Goal: Information Seeking & Learning: Learn about a topic

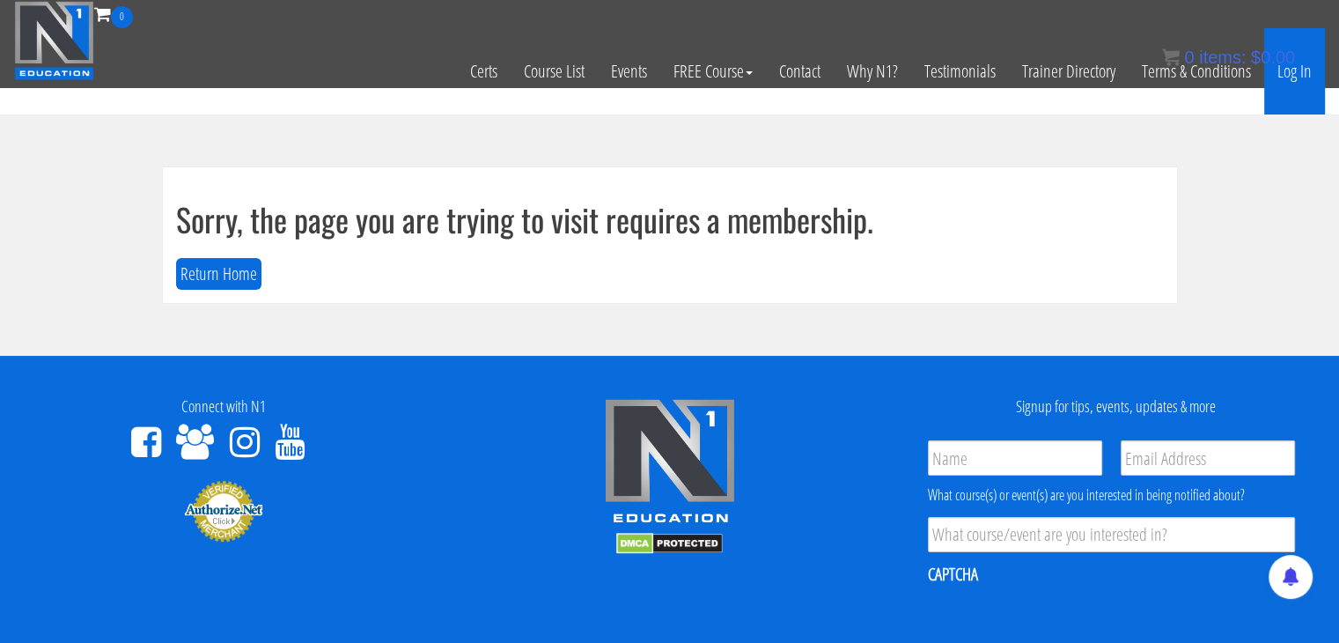
click at [1310, 73] on link "Log In" at bounding box center [1294, 71] width 61 height 86
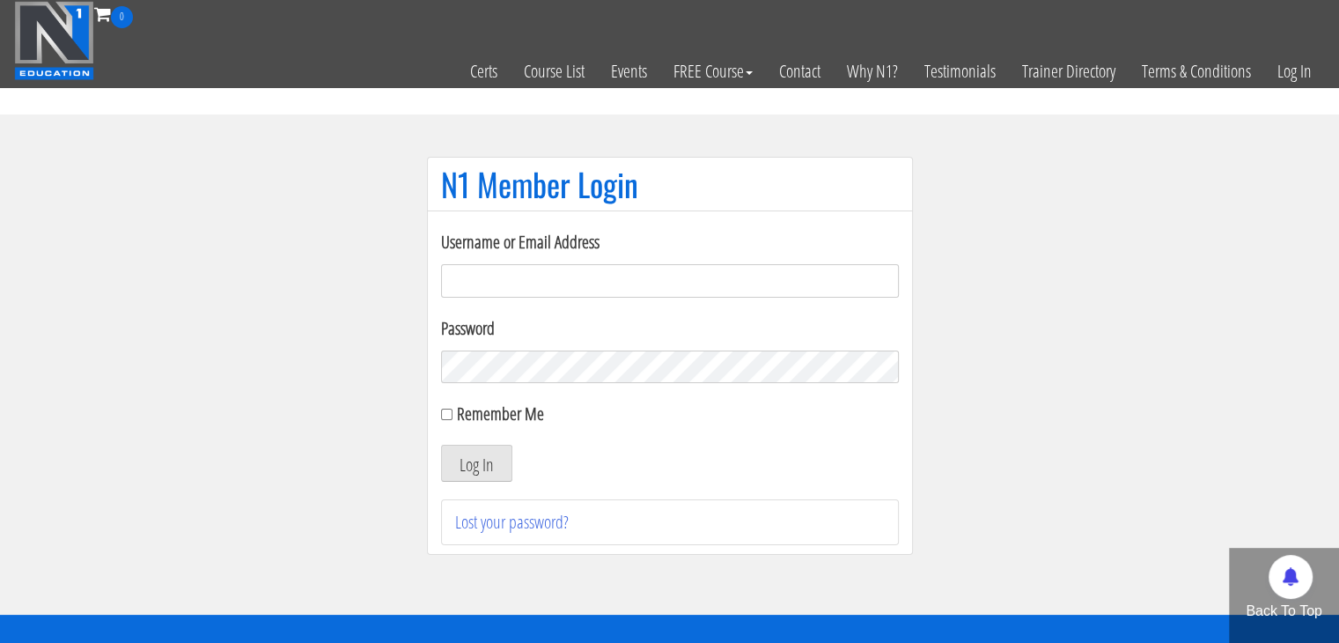
type input "electric_mashine@abv.bg"
click at [449, 418] on input "Remember Me" at bounding box center [446, 413] width 11 height 11
checkbox input "true"
click at [465, 455] on button "Log In" at bounding box center [476, 463] width 71 height 37
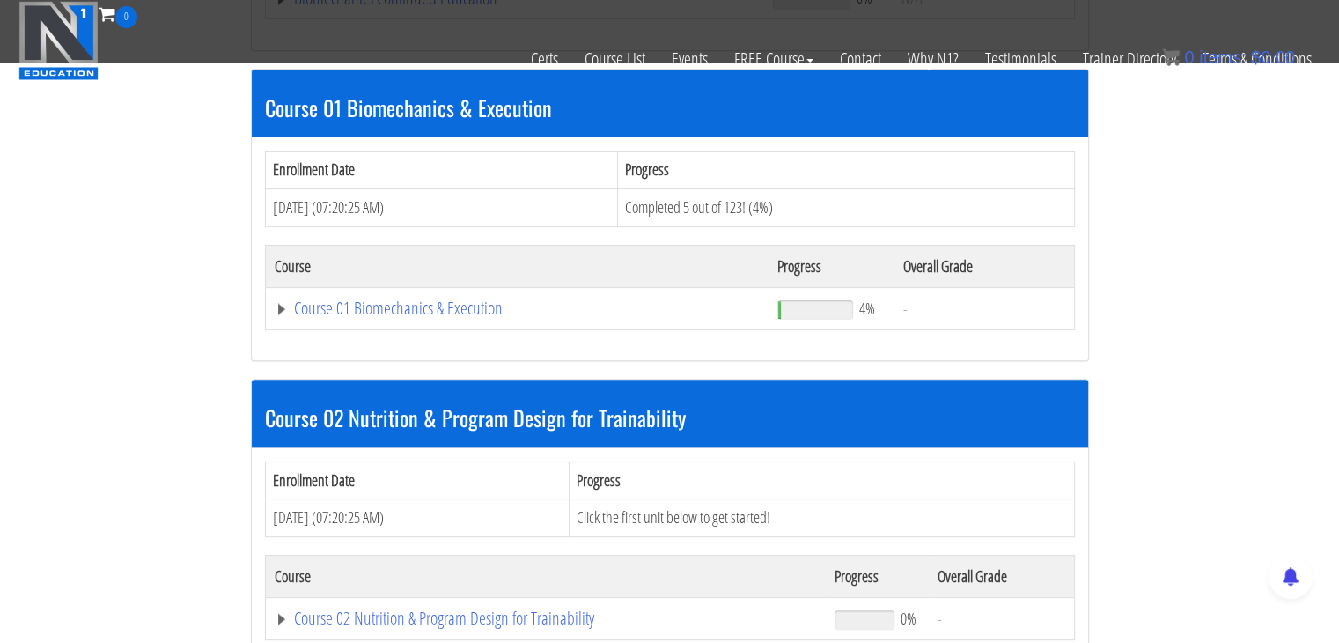
scroll to position [498, 0]
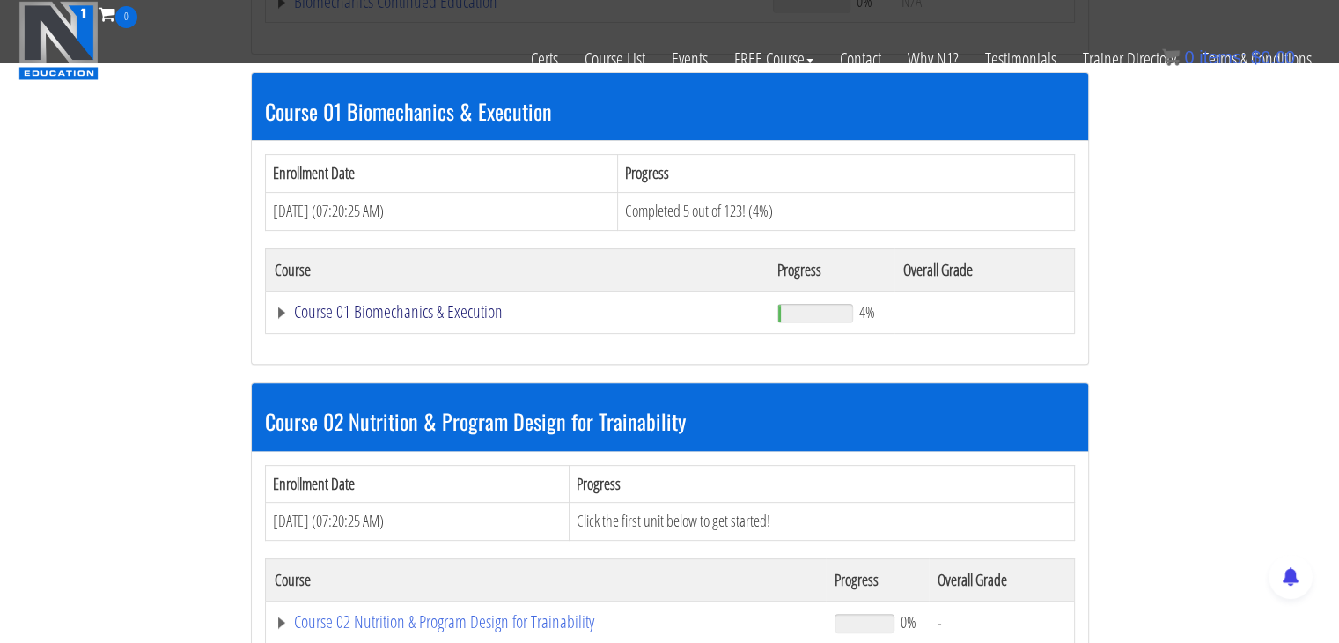
click at [277, 317] on link "Course 01 Biomechanics & Execution" at bounding box center [518, 312] width 486 height 18
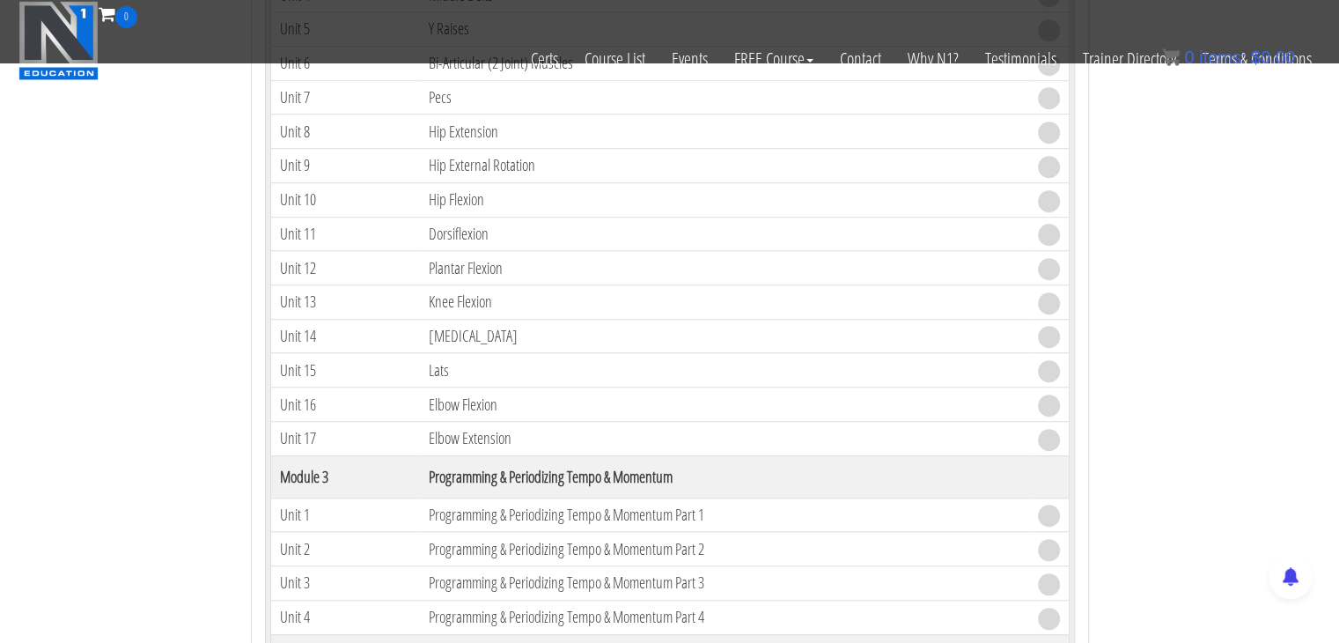
scroll to position [1366, 0]
click at [471, 470] on th "Programming & Periodizing Tempo & Momentum" at bounding box center [724, 476] width 608 height 42
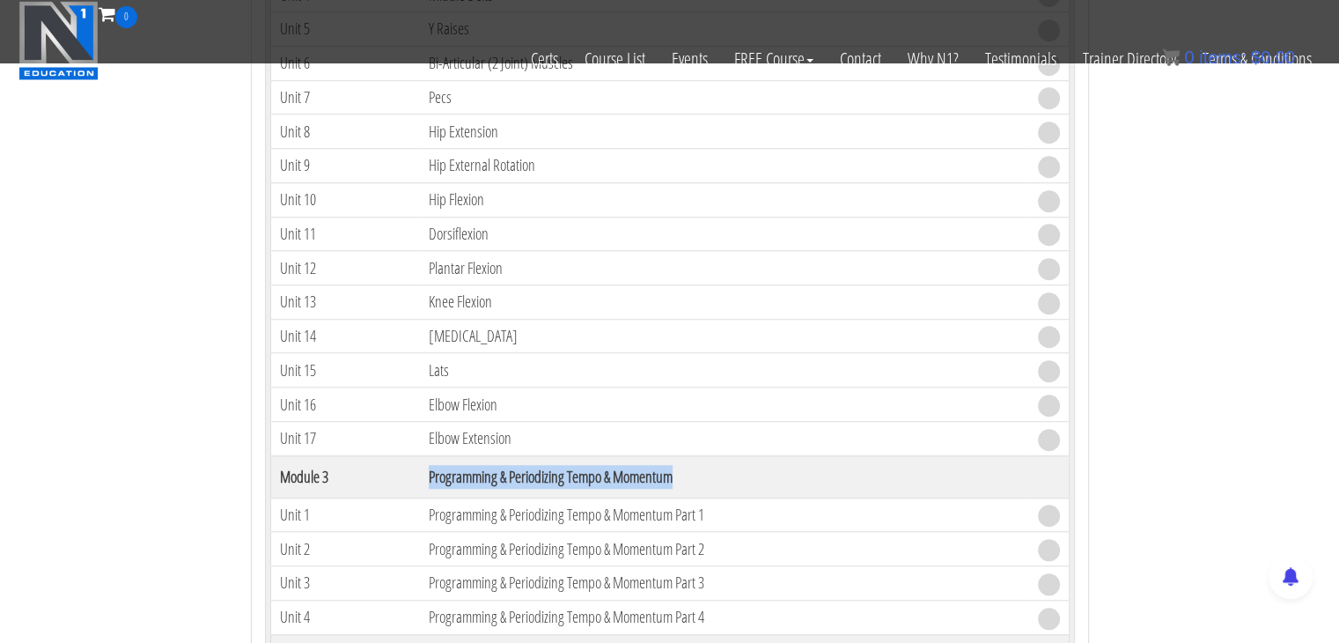
click at [471, 470] on th "Programming & Periodizing Tempo & Momentum" at bounding box center [724, 476] width 608 height 42
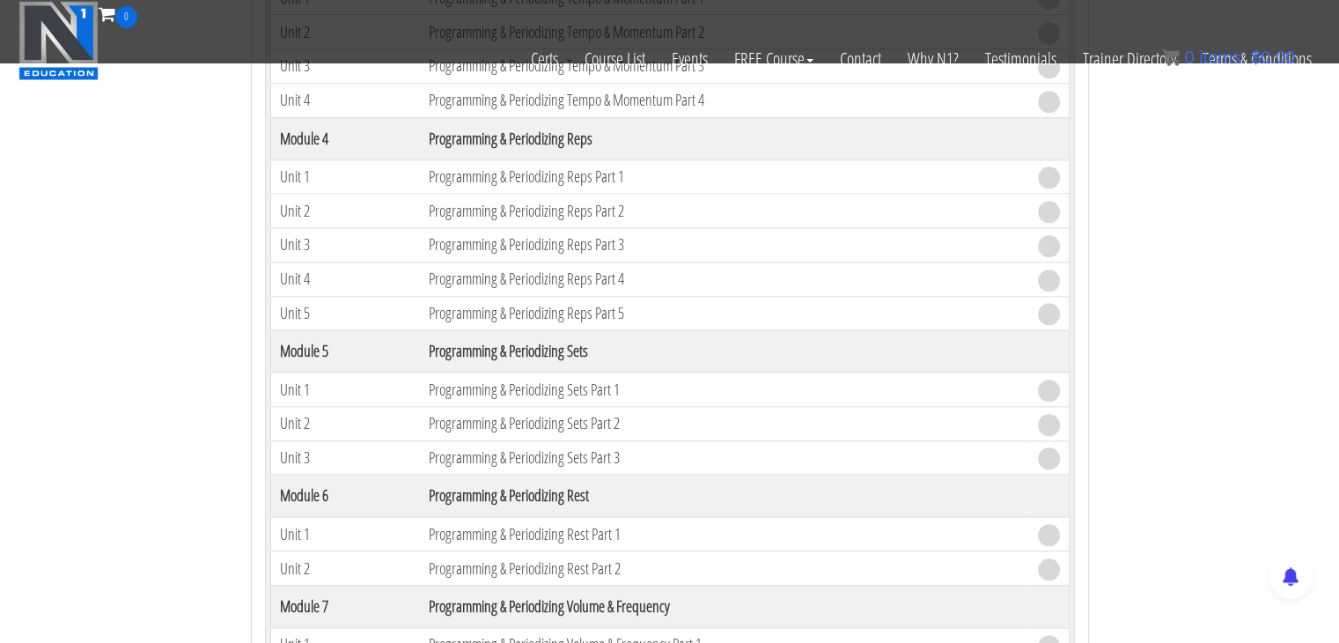
scroll to position [1884, 0]
click at [465, 479] on th "Programming & Periodizing Rest" at bounding box center [724, 495] width 608 height 42
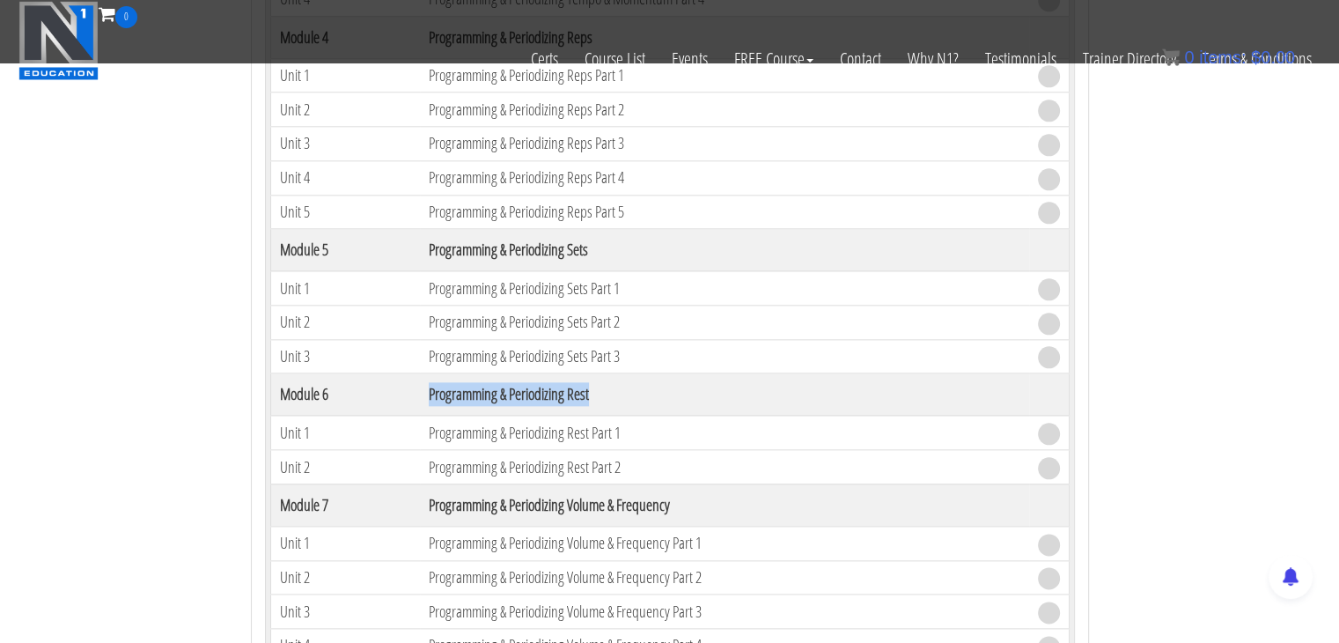
scroll to position [1986, 0]
click at [454, 487] on th "Programming & Periodizing Volume & Frequency" at bounding box center [724, 502] width 608 height 42
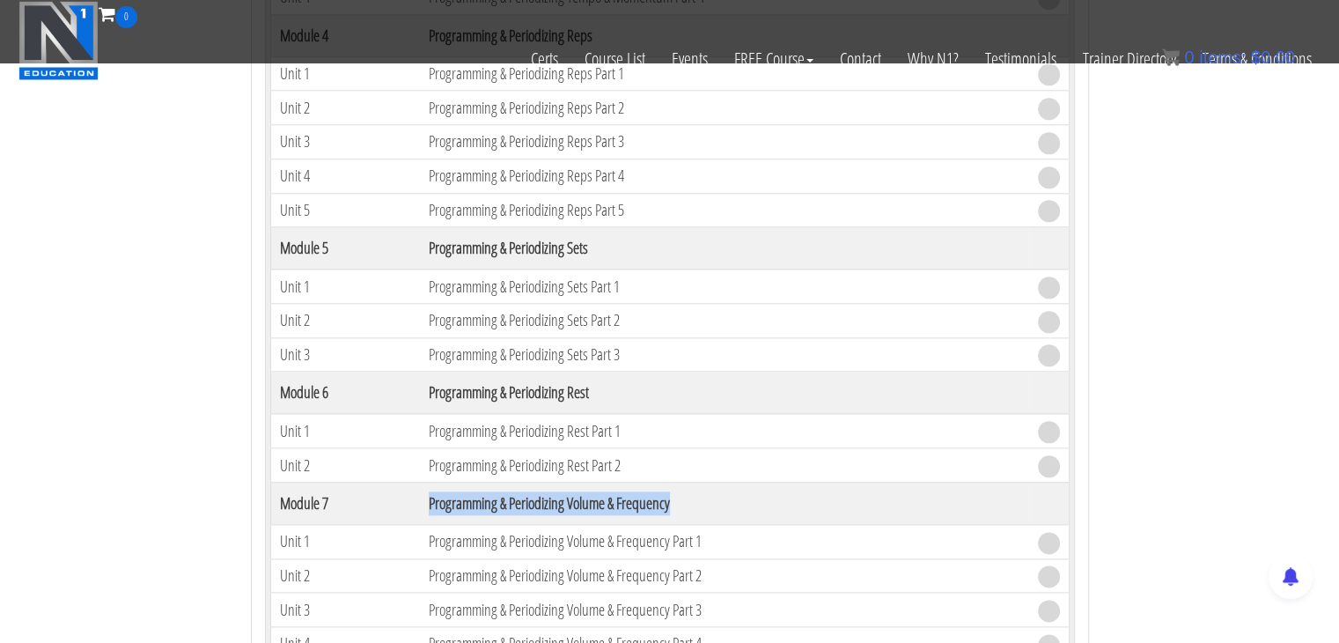
click at [454, 487] on th "Programming & Periodizing Volume & Frequency" at bounding box center [724, 502] width 608 height 42
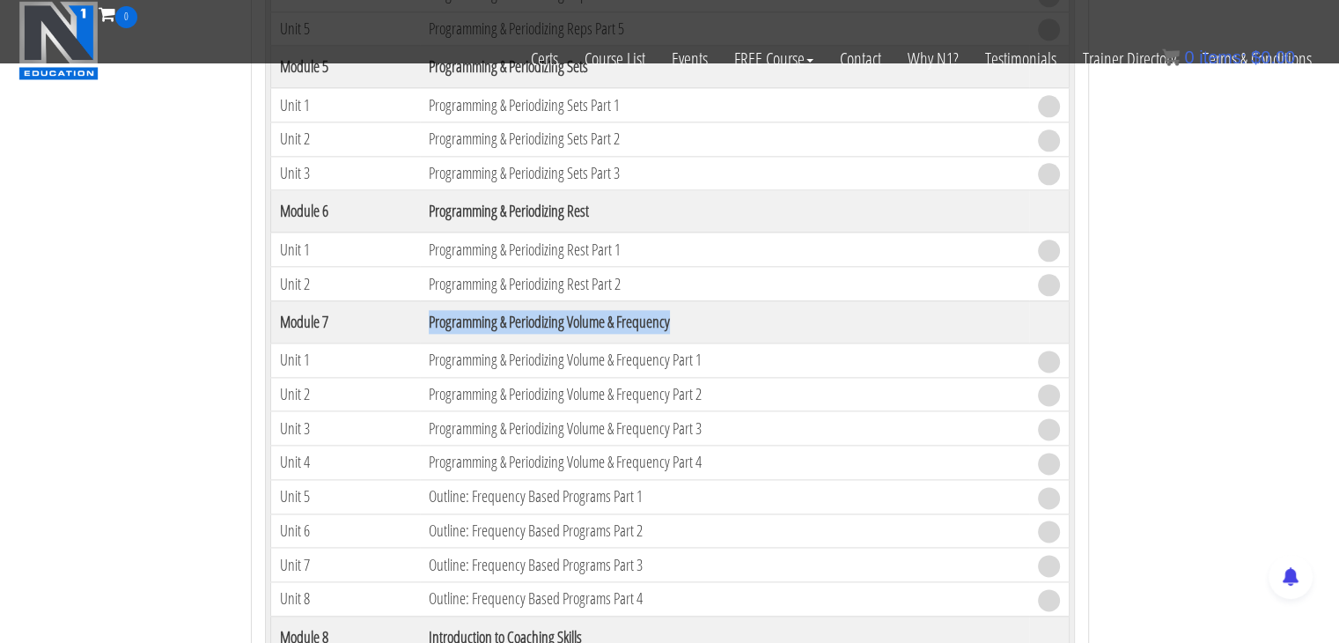
scroll to position [2267, 0]
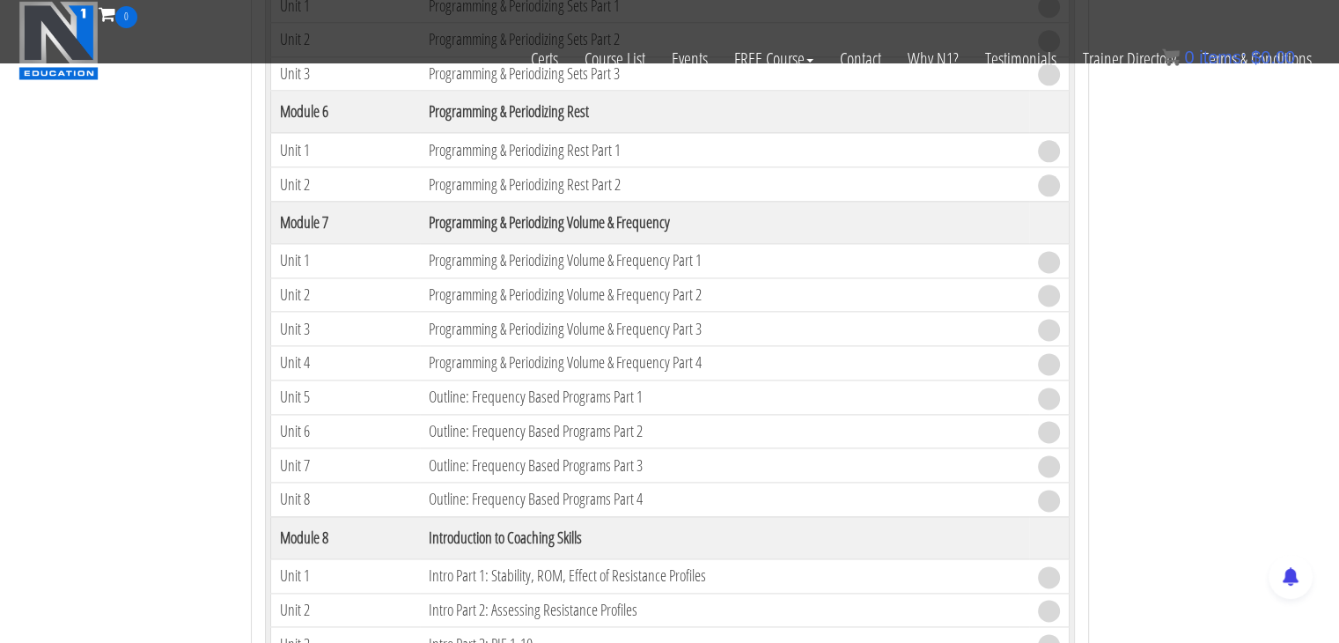
click at [446, 516] on th "Introduction to Coaching Skills" at bounding box center [724, 537] width 608 height 42
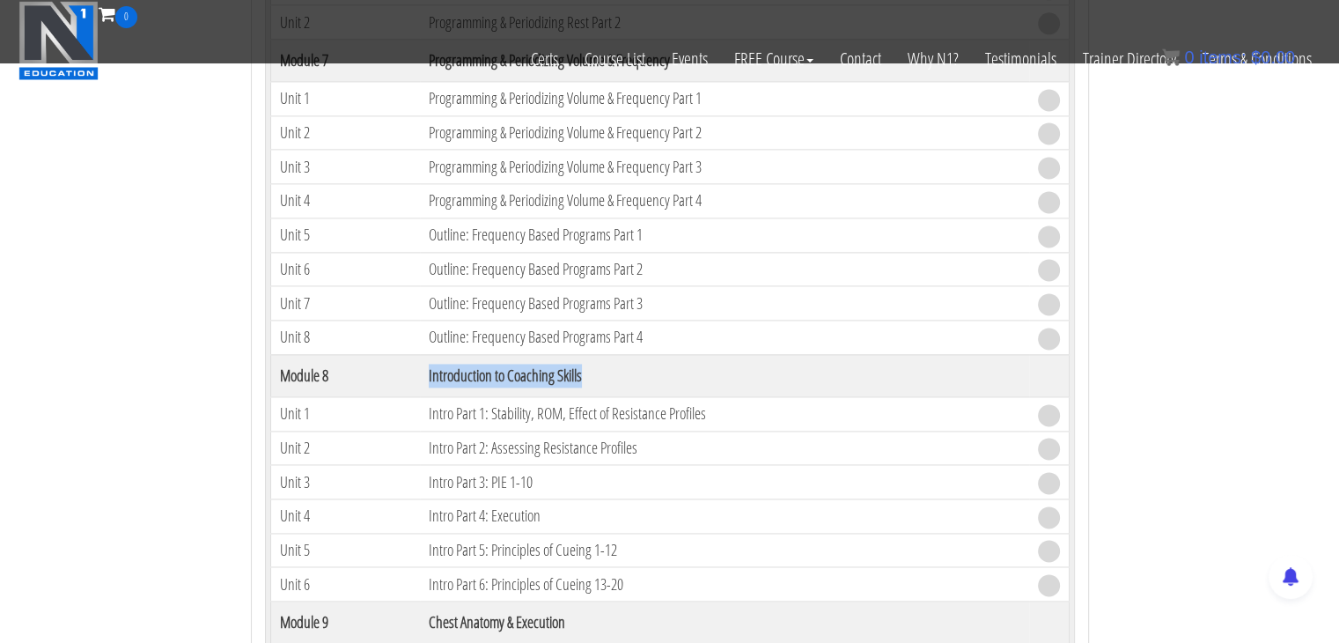
scroll to position [2451, 0]
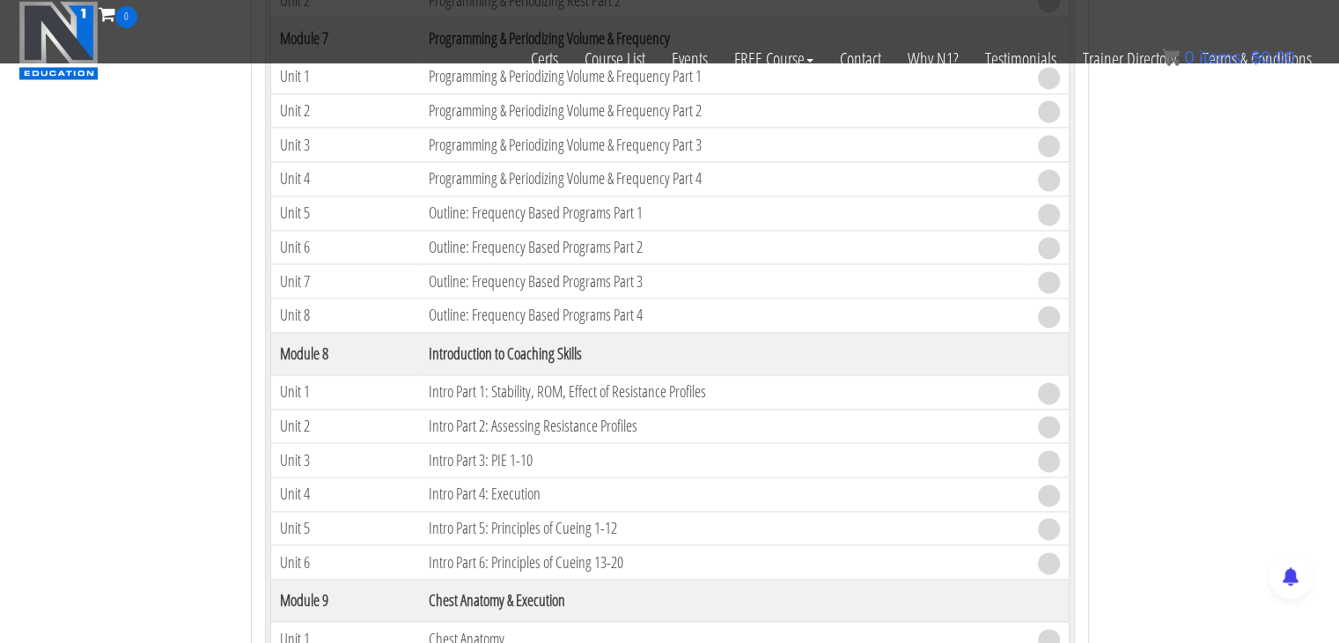
click at [561, 386] on td "Intro Part 1: Stability, ROM, Effect of Resistance Profiles" at bounding box center [724, 391] width 608 height 34
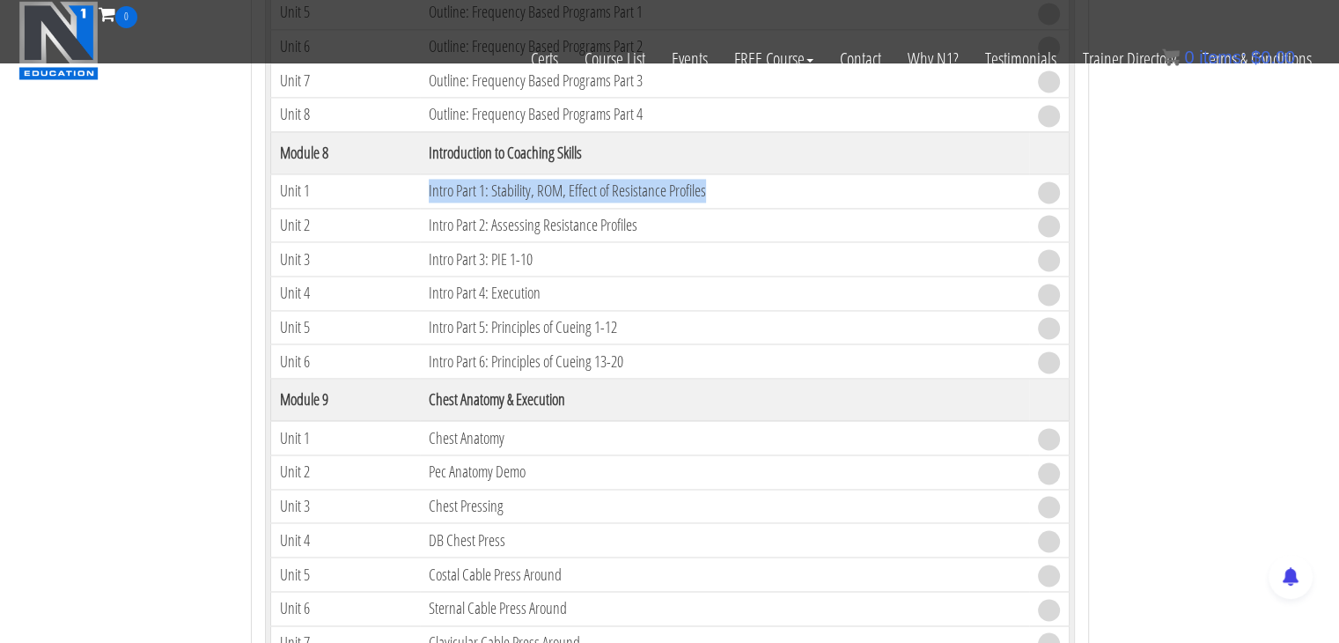
scroll to position [2655, 0]
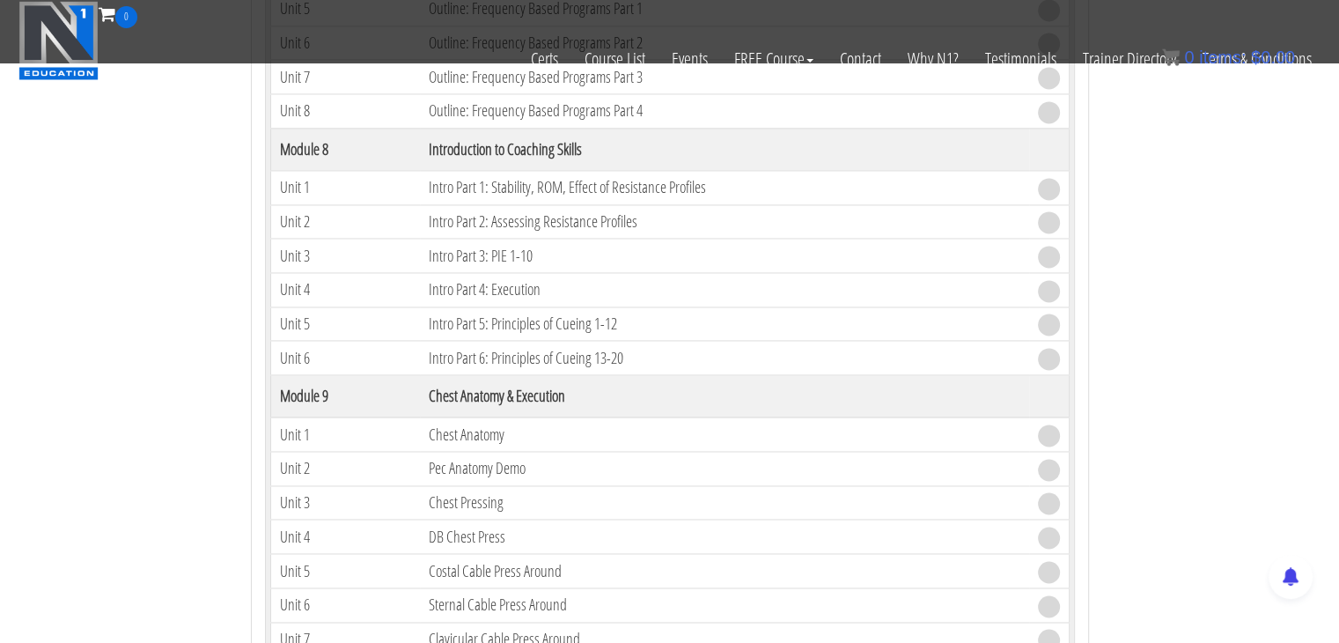
click at [535, 391] on th "Chest Anatomy & Execution" at bounding box center [724, 396] width 608 height 42
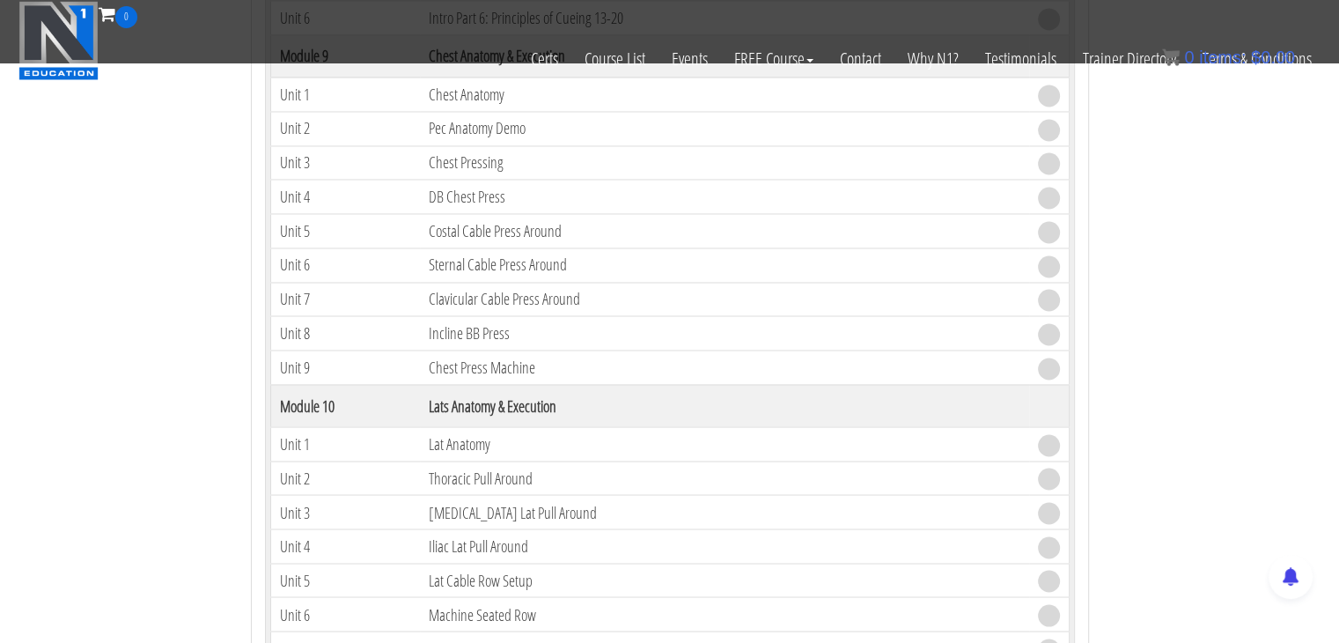
click at [535, 391] on th "Lats Anatomy & Execution" at bounding box center [724, 405] width 608 height 42
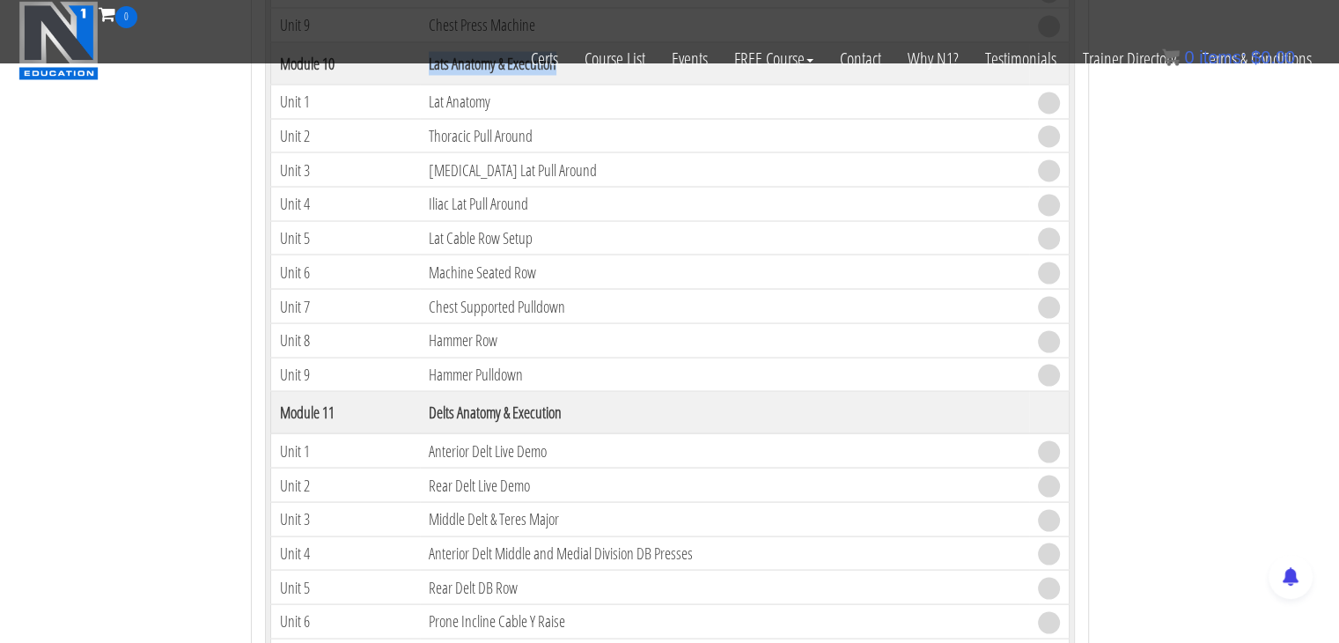
scroll to position [3341, 0]
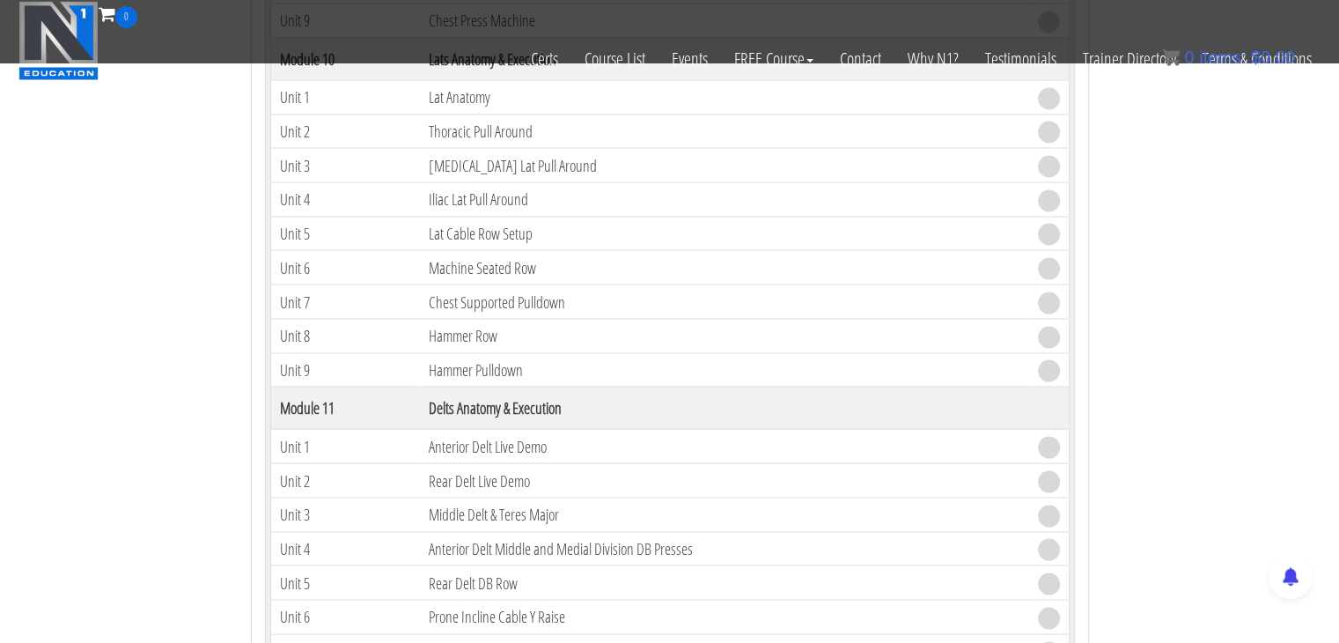
click at [529, 396] on th "Delts Anatomy & Execution" at bounding box center [724, 407] width 608 height 42
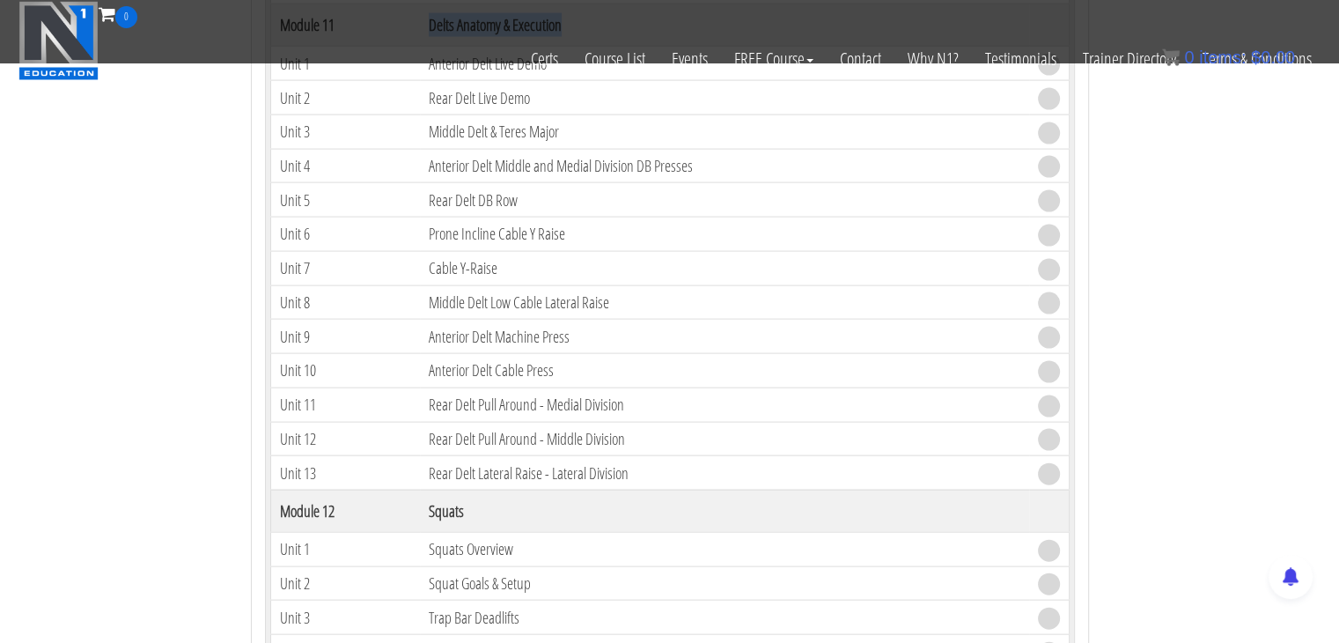
scroll to position [3739, 0]
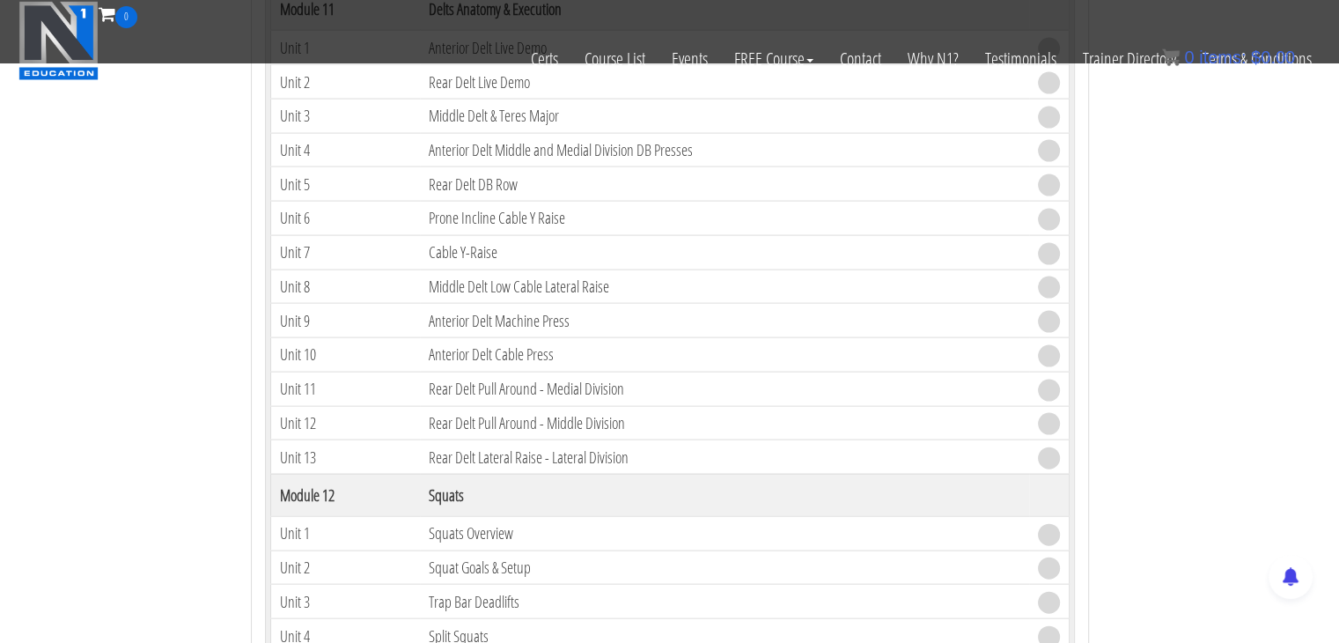
click at [426, 476] on th "Squats" at bounding box center [724, 495] width 608 height 42
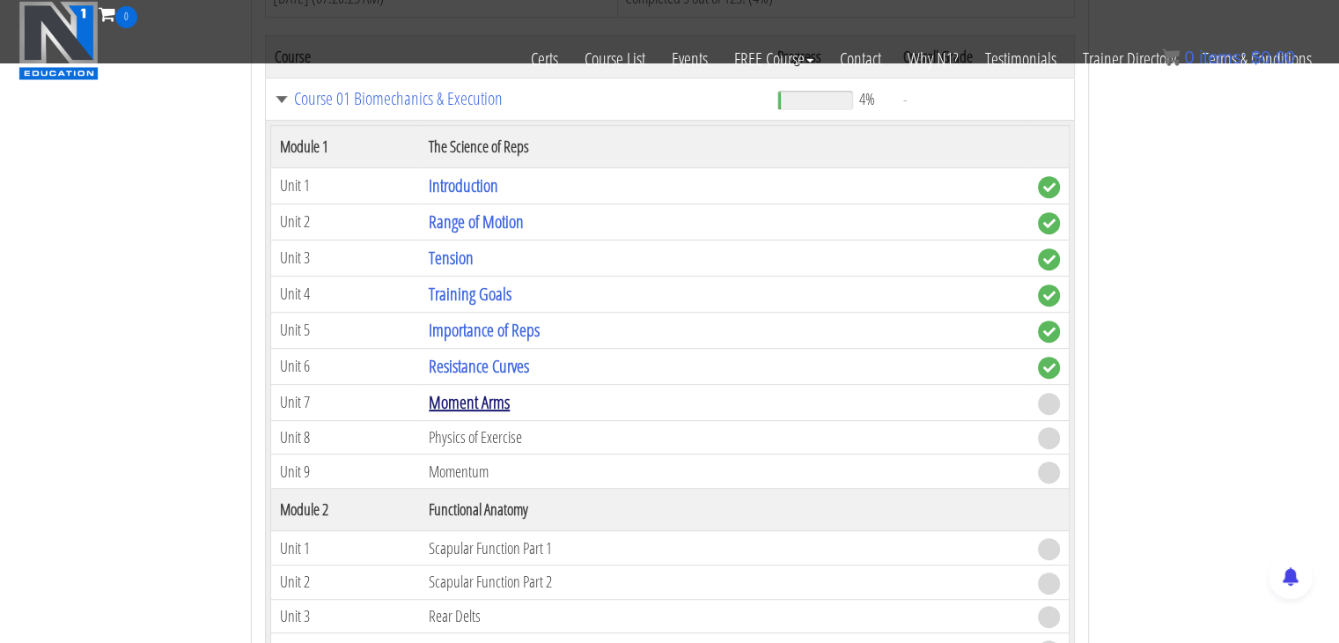
scroll to position [707, 0]
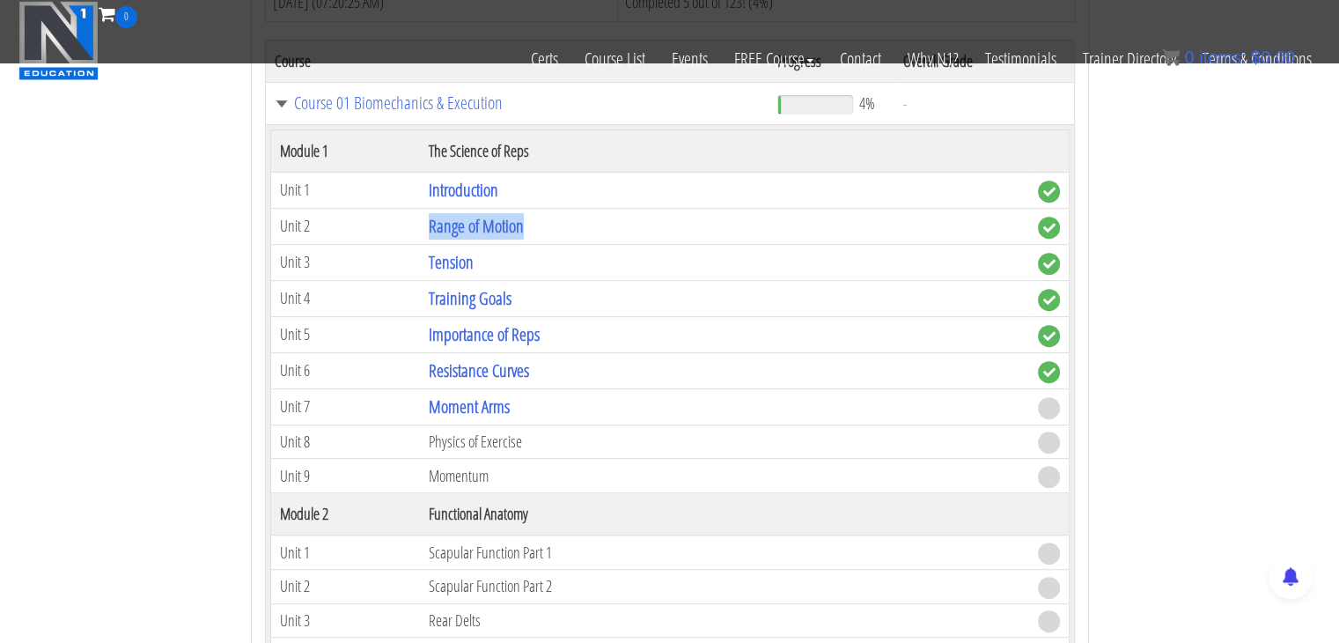
drag, startPoint x: 422, startPoint y: 219, endPoint x: 526, endPoint y: 226, distance: 105.0
click at [526, 226] on td "Range of Motion" at bounding box center [724, 226] width 608 height 36
copy link "Range of Motion"
click at [803, 302] on td "Training Goals" at bounding box center [724, 298] width 608 height 36
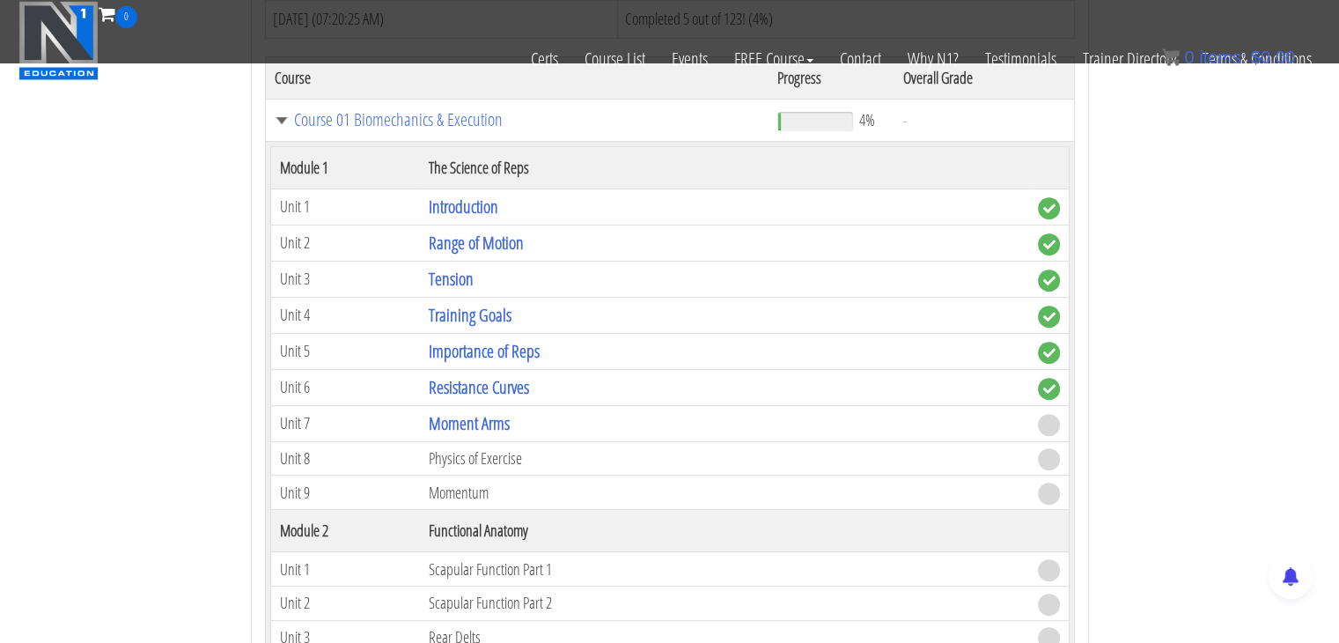
scroll to position [690, 0]
drag, startPoint x: 528, startPoint y: 164, endPoint x: 426, endPoint y: 149, distance: 103.2
click at [426, 149] on th "The Science of Reps" at bounding box center [724, 167] width 608 height 42
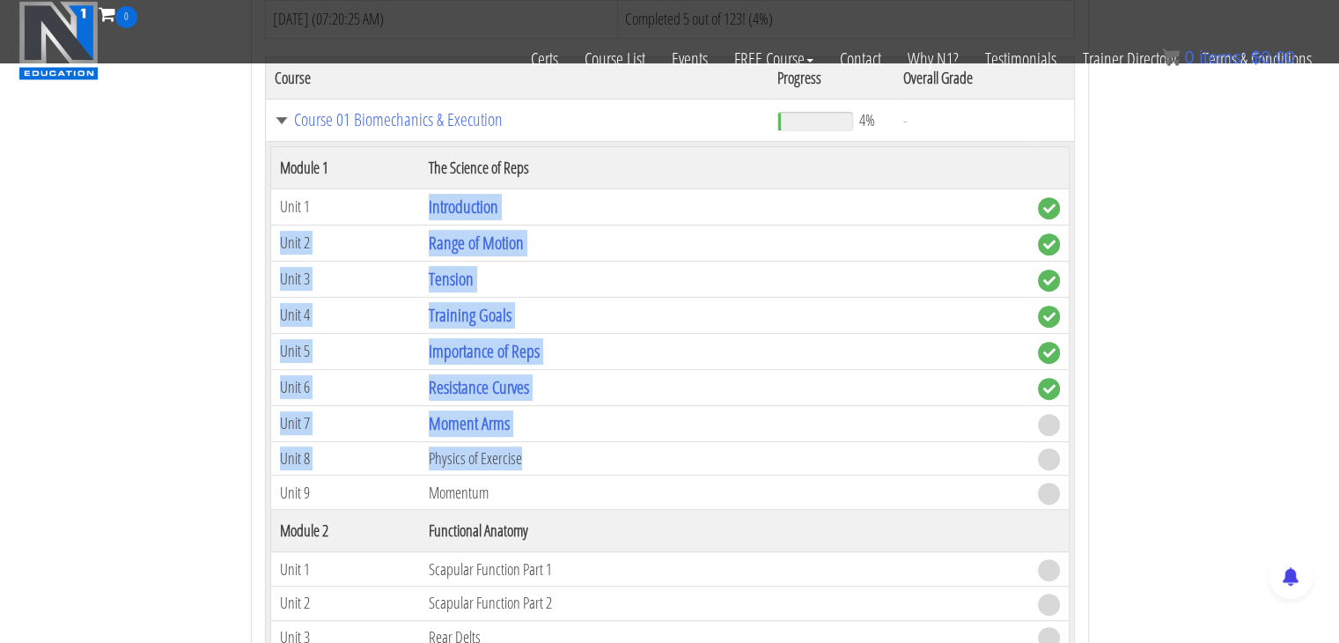
drag, startPoint x: 417, startPoint y: 197, endPoint x: 578, endPoint y: 443, distance: 293.7
click at [578, 443] on td "Physics of Exercise" at bounding box center [724, 458] width 608 height 34
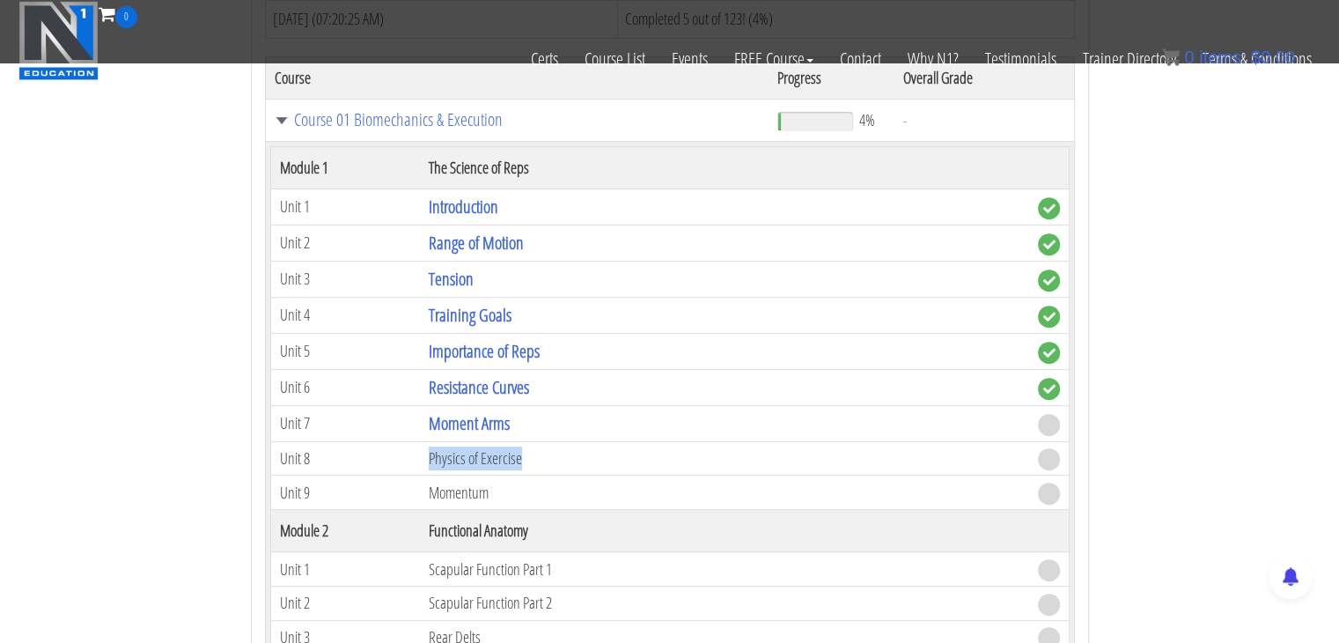
drag, startPoint x: 430, startPoint y: 451, endPoint x: 535, endPoint y: 452, distance: 105.6
click at [535, 452] on td "Physics of Exercise" at bounding box center [724, 458] width 608 height 34
click at [448, 483] on td "Momentum" at bounding box center [724, 492] width 608 height 34
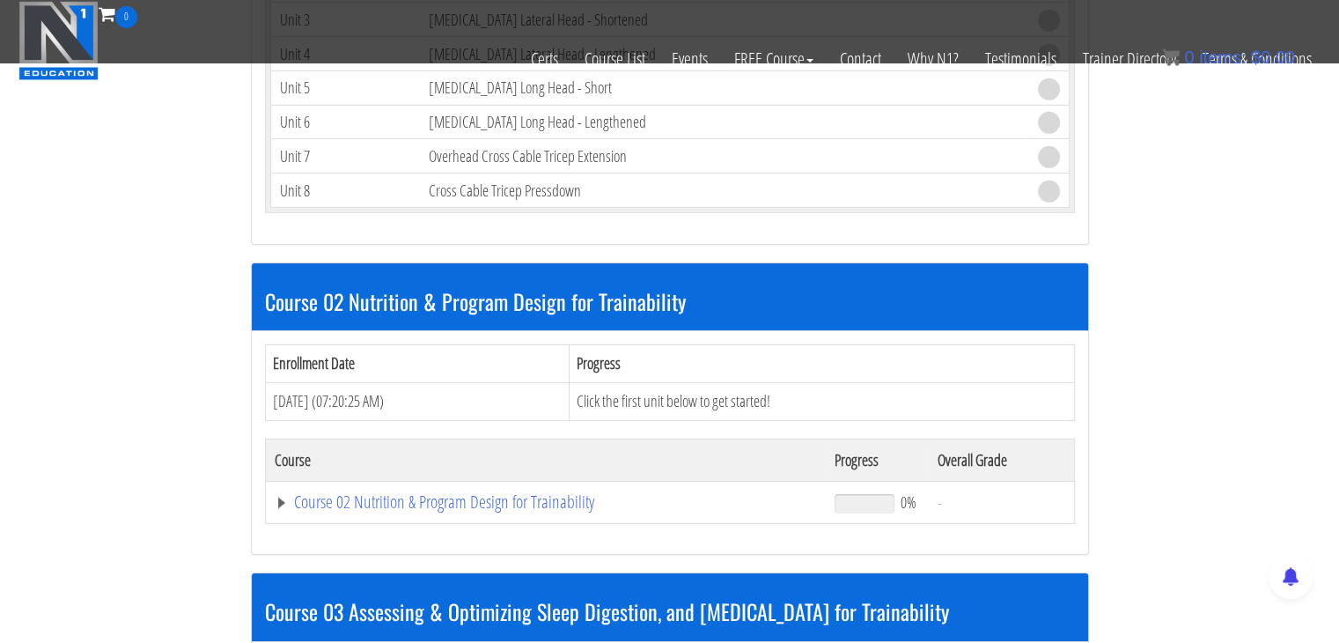
scroll to position [5644, 0]
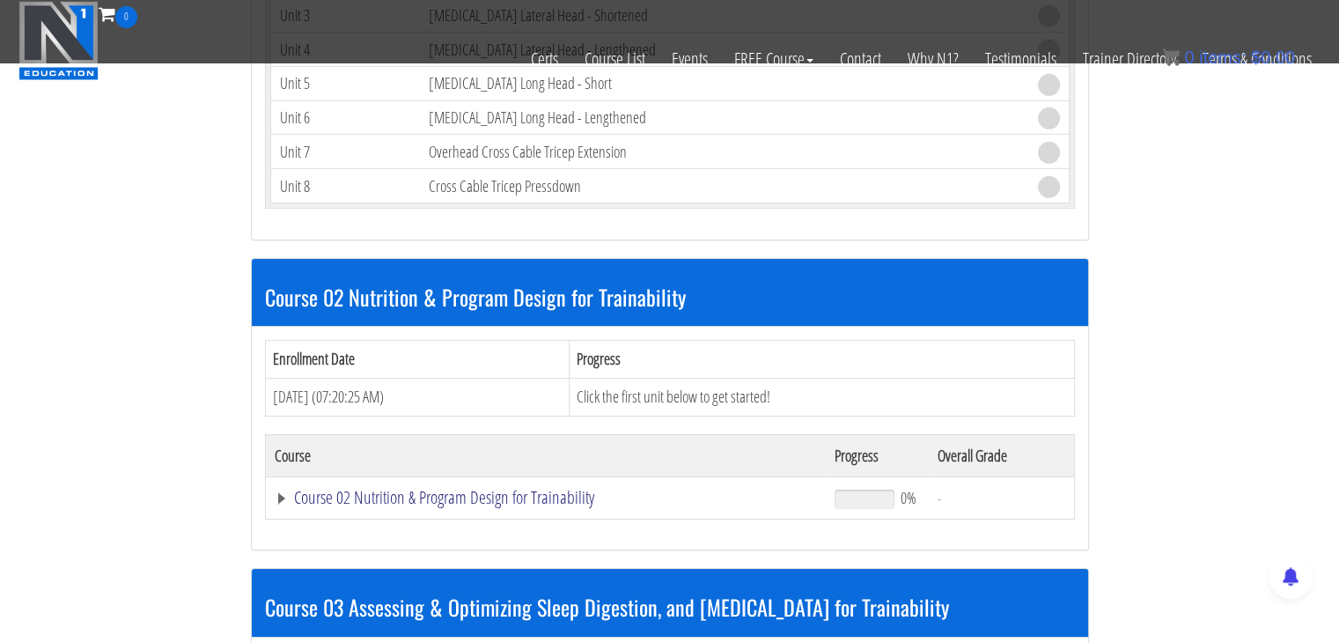
click at [282, 489] on link "Course 02 Nutrition & Program Design for Trainability" at bounding box center [546, 498] width 543 height 18
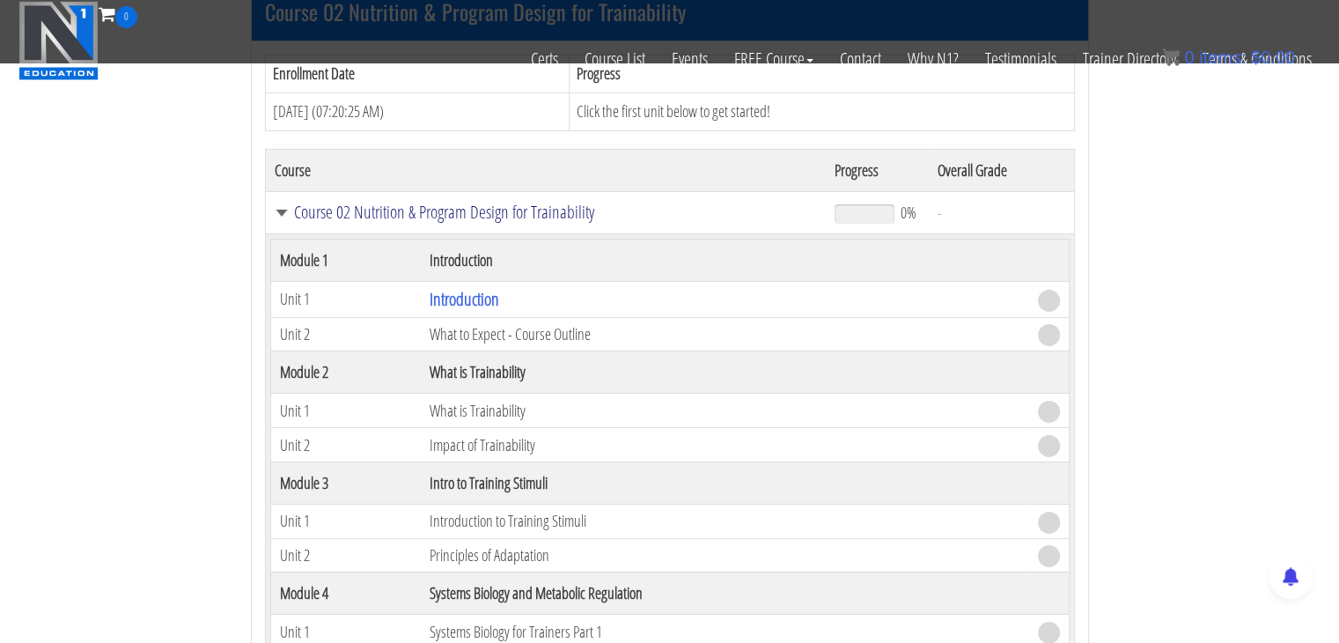
scroll to position [5928, 0]
click at [276, 204] on link "Course 02 Nutrition & Program Design for Trainability" at bounding box center [546, 213] width 543 height 18
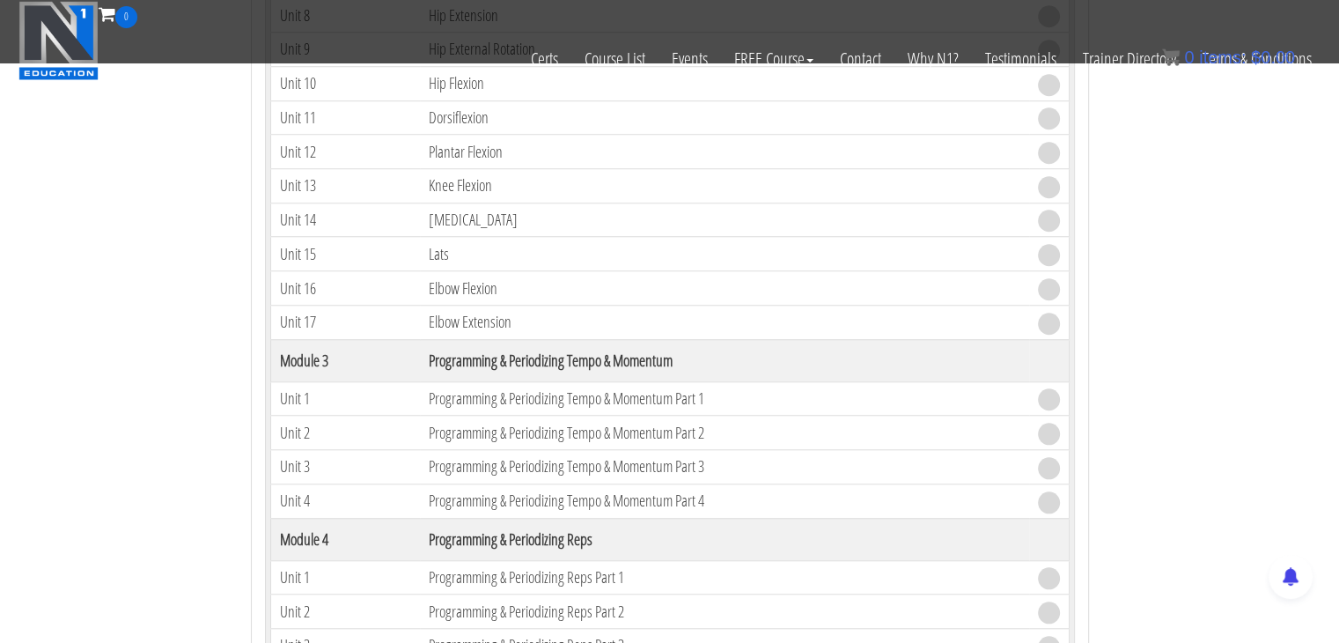
scroll to position [1482, 0]
drag, startPoint x: 428, startPoint y: 349, endPoint x: 682, endPoint y: 342, distance: 254.5
click at [682, 342] on th "Programming & Periodizing Tempo & Momentum" at bounding box center [724, 360] width 608 height 42
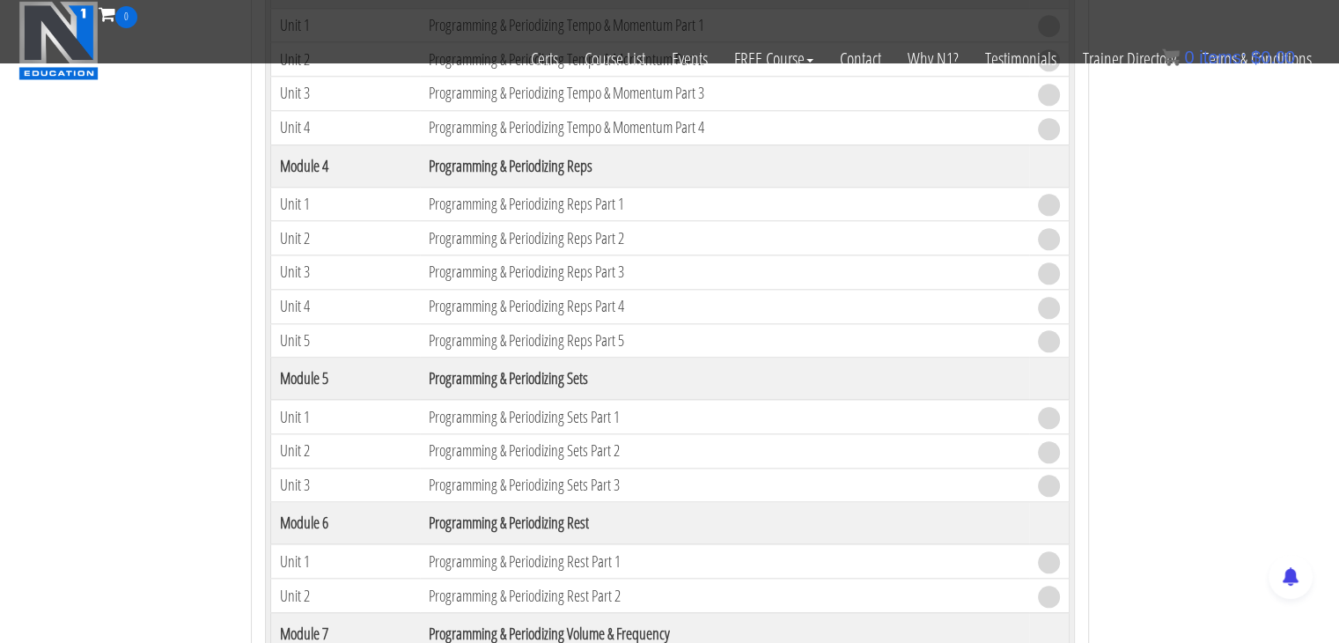
scroll to position [1859, 0]
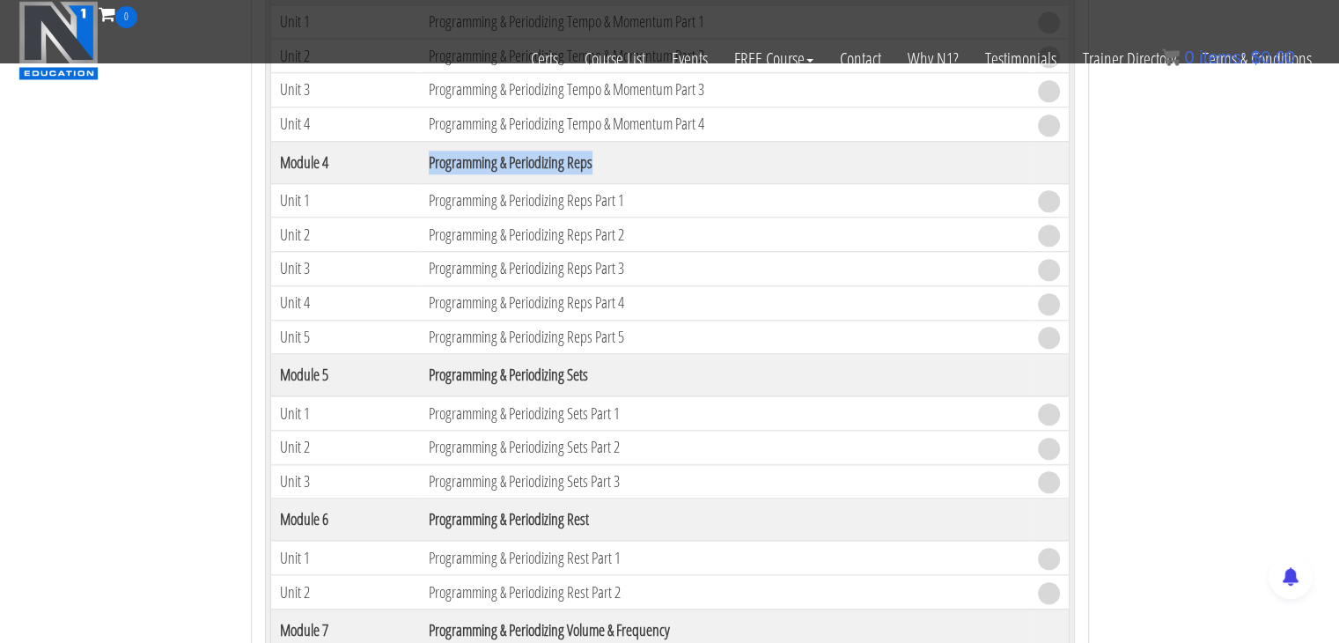
drag, startPoint x: 430, startPoint y: 159, endPoint x: 608, endPoint y: 158, distance: 178.7
click at [608, 158] on th "Programming & Periodizing Reps" at bounding box center [724, 162] width 608 height 42
drag, startPoint x: 419, startPoint y: 371, endPoint x: 628, endPoint y: 347, distance: 210.0
click at [628, 354] on tr "Module 5 Programming & Periodizing Sets" at bounding box center [669, 375] width 798 height 42
drag, startPoint x: 465, startPoint y: 505, endPoint x: 636, endPoint y: 496, distance: 171.9
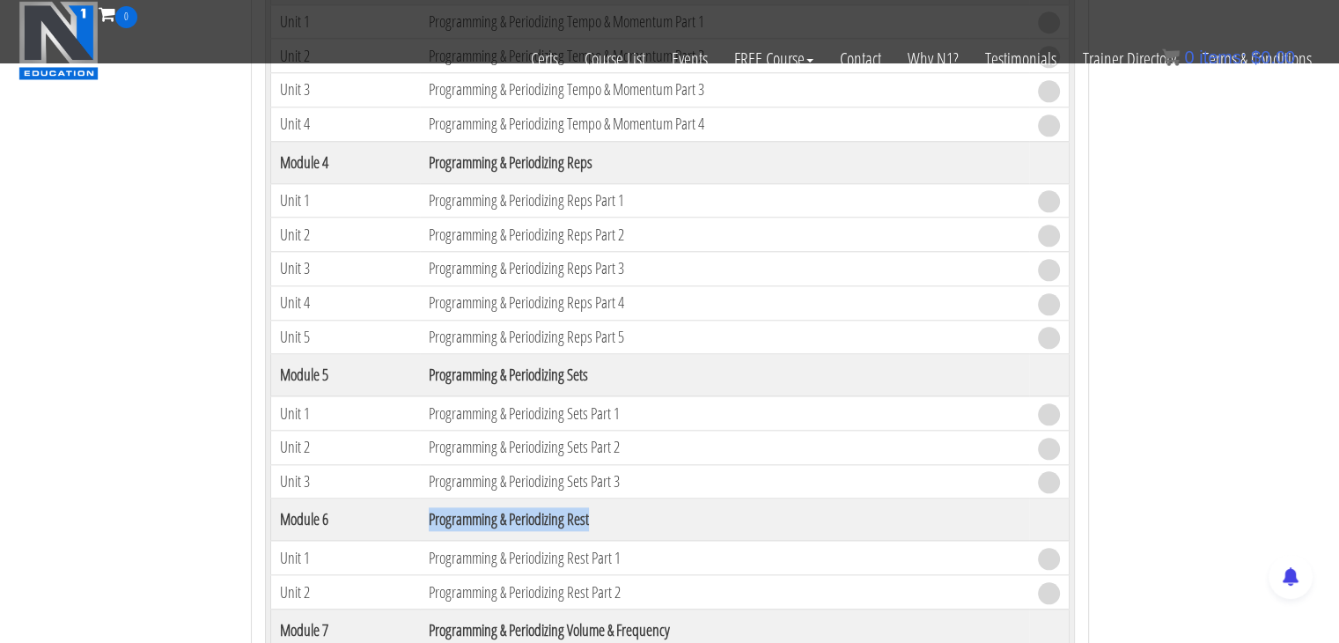
click at [636, 498] on tr "Module 6 Programming & Periodizing Rest" at bounding box center [669, 519] width 798 height 42
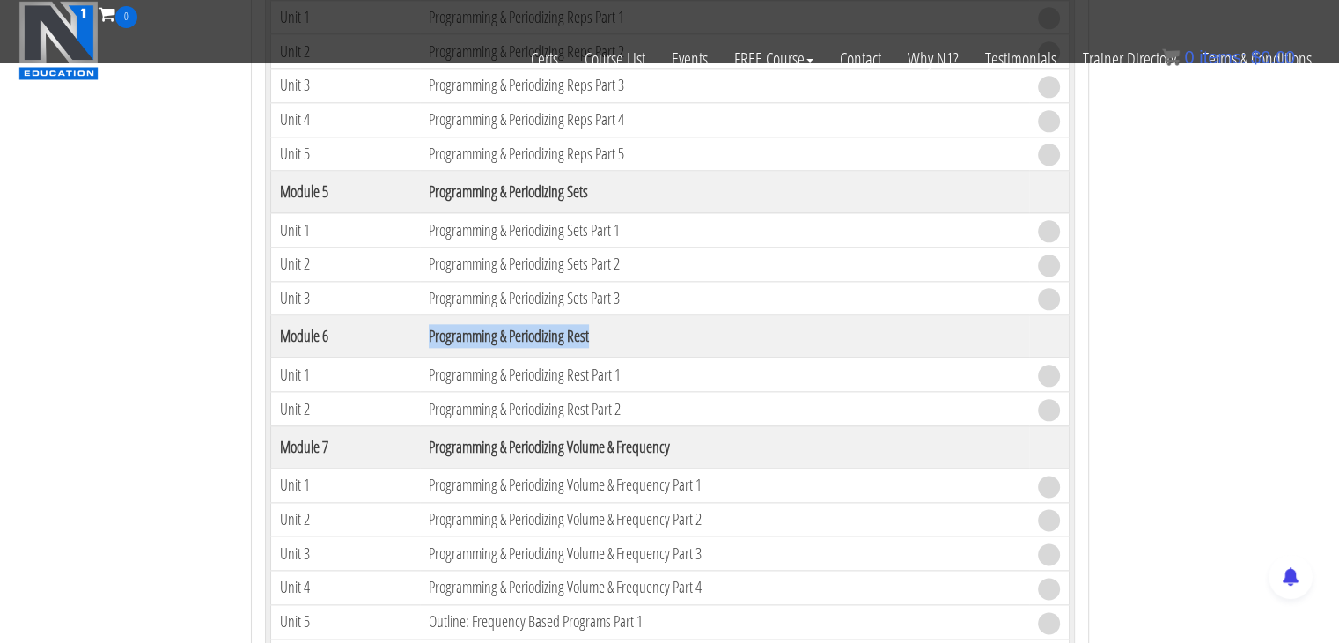
scroll to position [2044, 0]
drag, startPoint x: 423, startPoint y: 425, endPoint x: 695, endPoint y: 433, distance: 272.1
click at [694, 433] on th "Programming & Periodizing Volume & Frequency" at bounding box center [724, 444] width 608 height 42
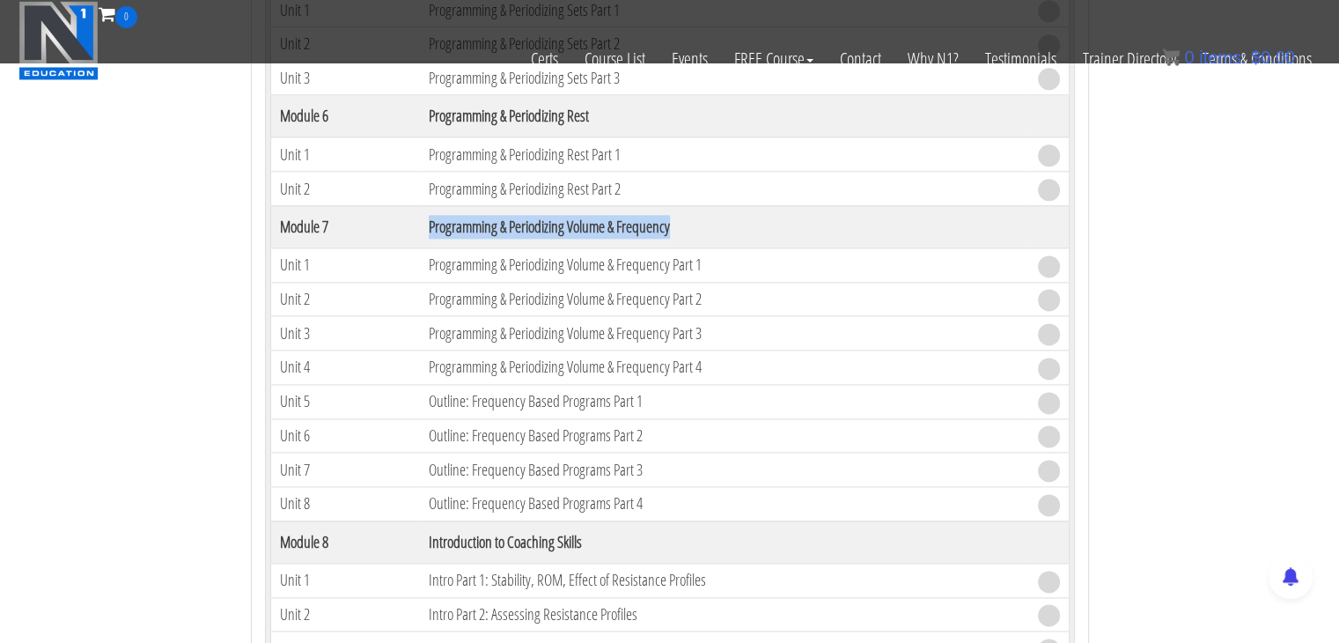
scroll to position [2267, 0]
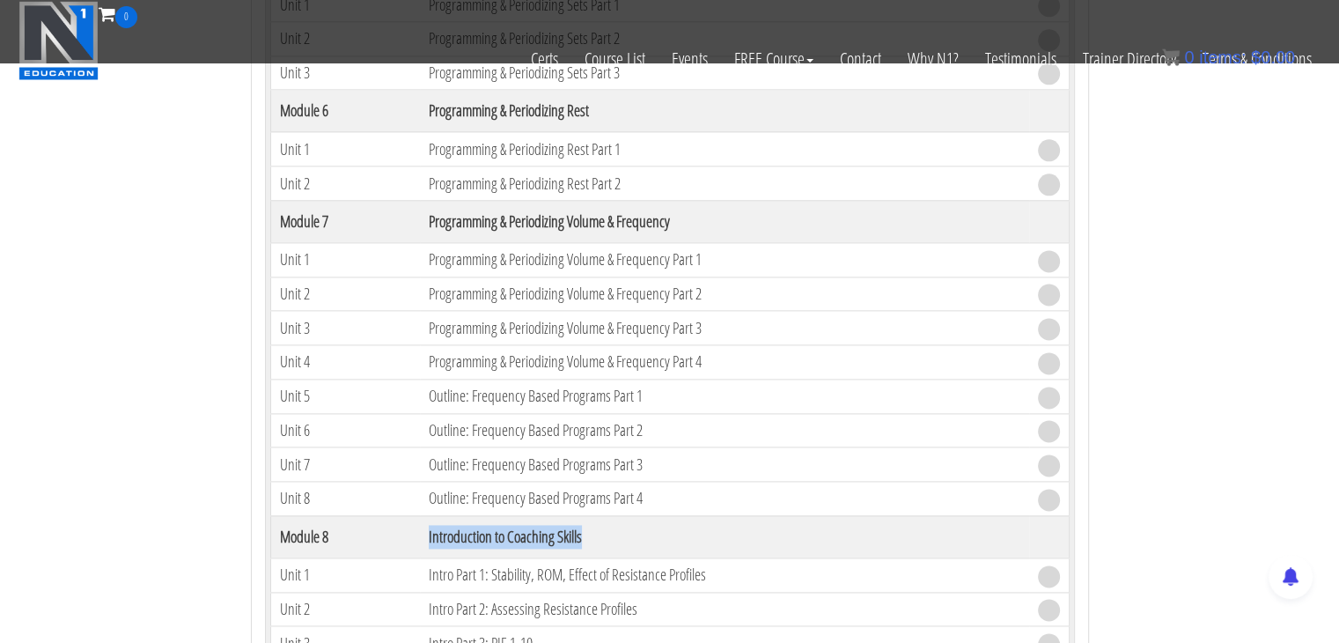
drag, startPoint x: 422, startPoint y: 519, endPoint x: 599, endPoint y: 506, distance: 177.4
click at [599, 515] on th "Introduction to Coaching Skills" at bounding box center [724, 536] width 608 height 42
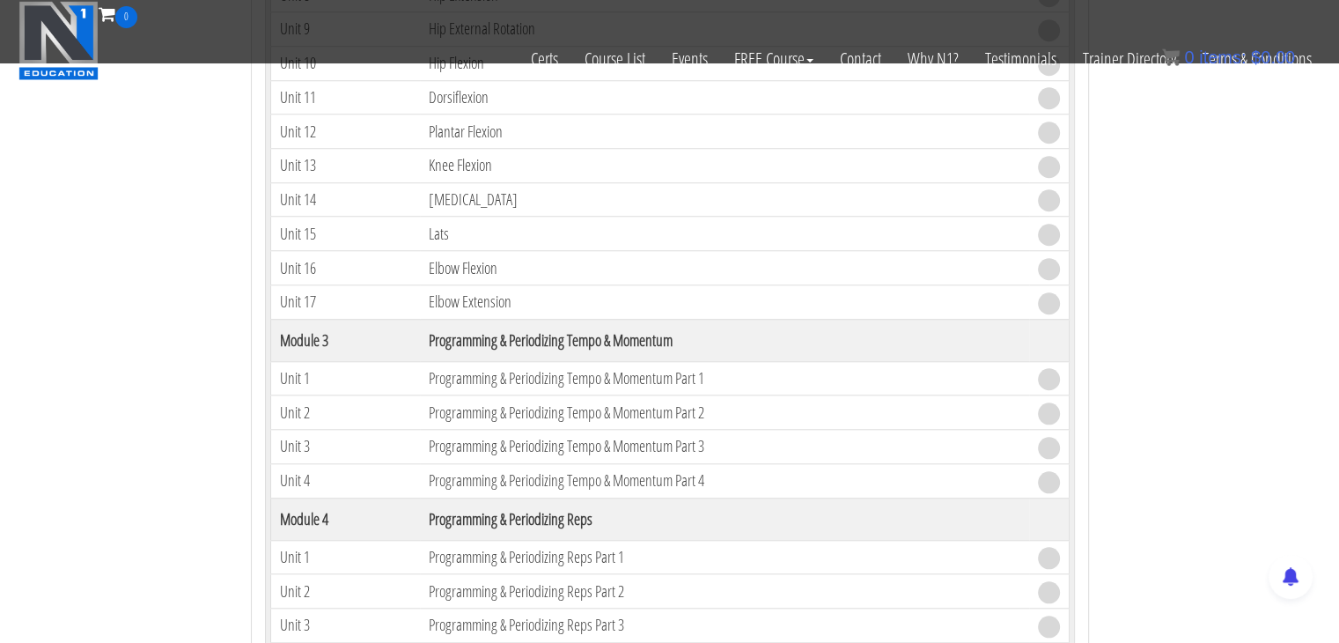
scroll to position [1500, 0]
